Goal: Navigation & Orientation: Go to known website

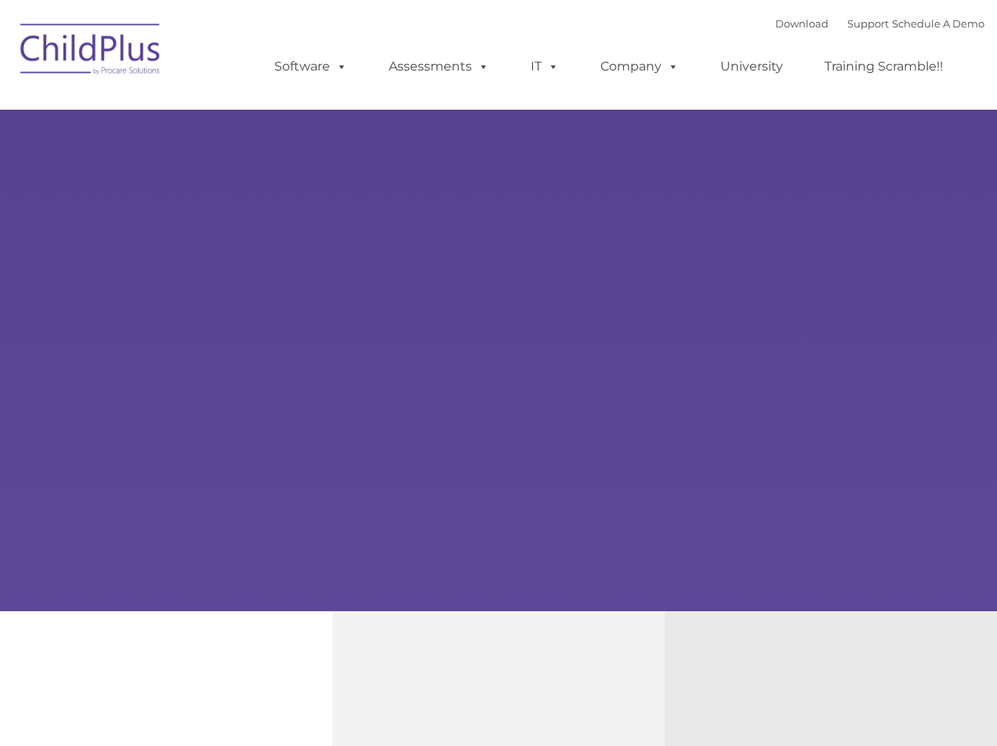
select select "MEDIUM"
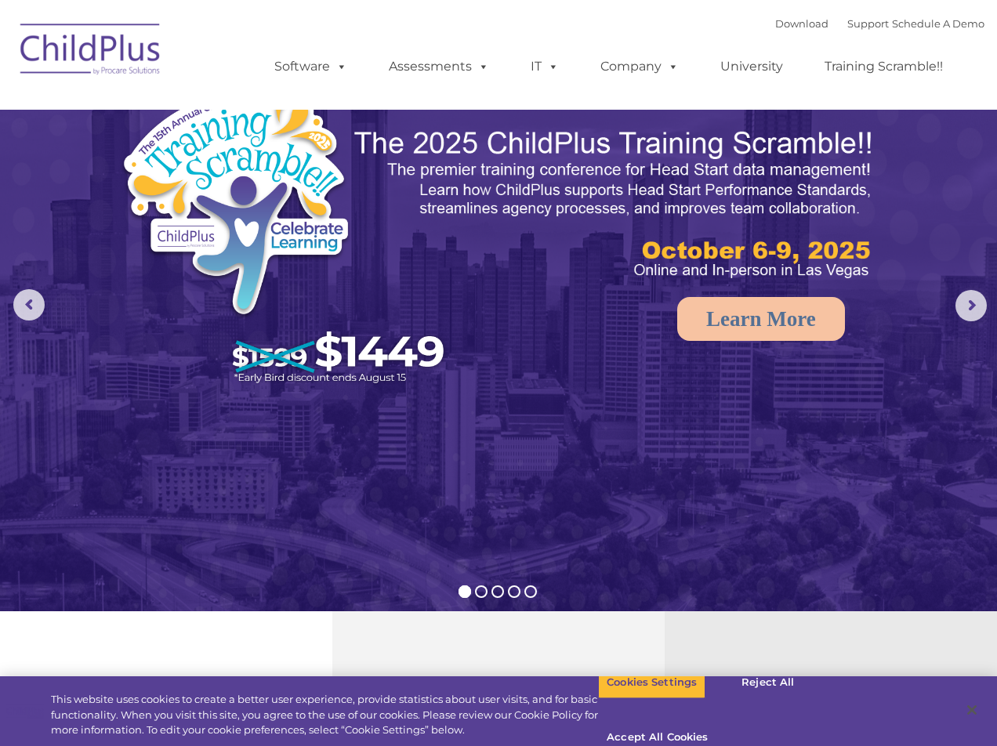
click at [112, 67] on img at bounding box center [91, 52] width 157 height 78
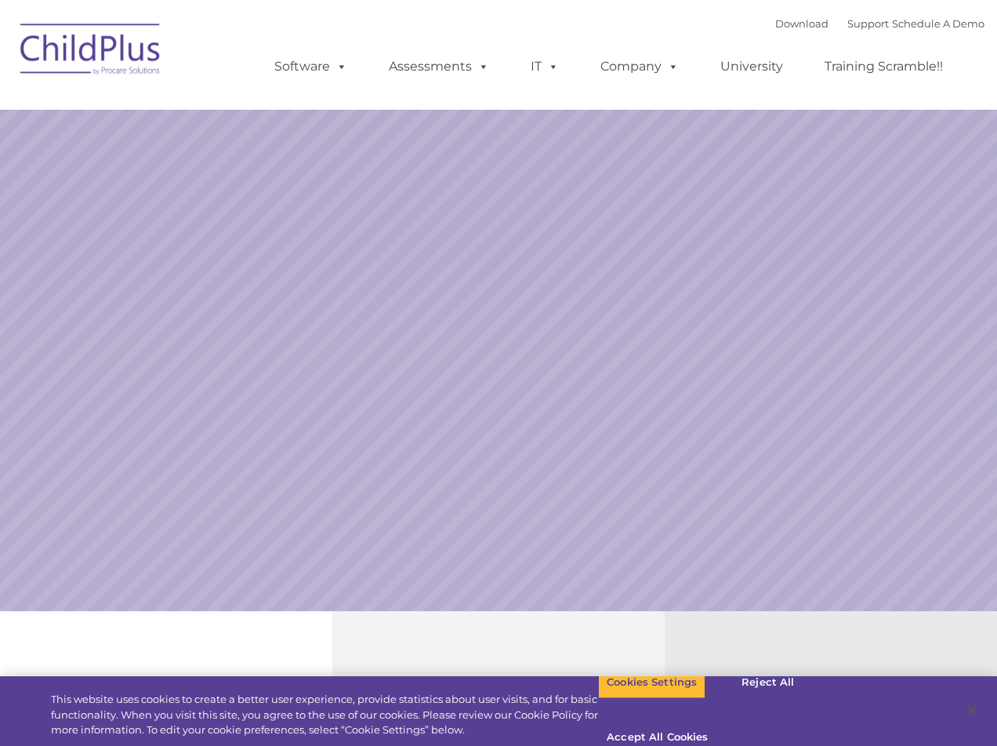
select select "MEDIUM"
